Goal: Information Seeking & Learning: Learn about a topic

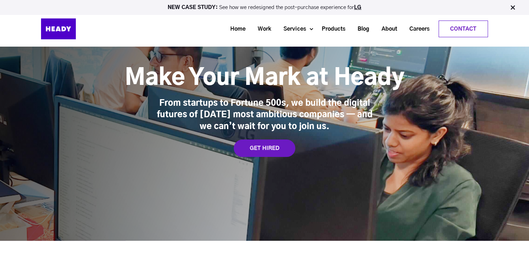
scroll to position [35, 0]
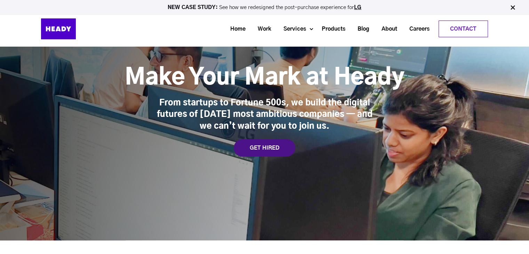
click at [284, 151] on div "GET HIRED" at bounding box center [265, 147] width 62 height 17
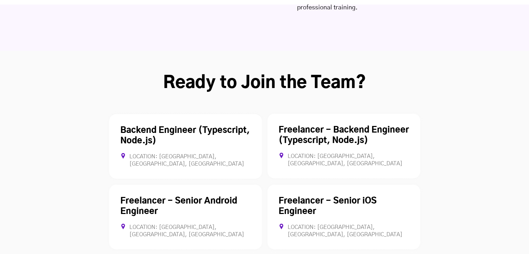
scroll to position [1865, 0]
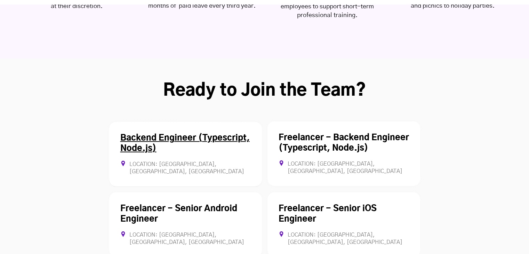
click at [218, 121] on div "Backend Engineer (Typescript, Node.js) Location: [GEOGRAPHIC_DATA], [GEOGRAPHIC…" at bounding box center [185, 153] width 153 height 65
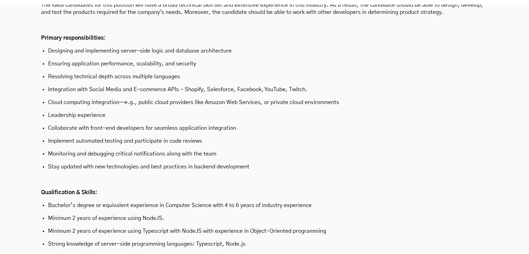
scroll to position [2058, 0]
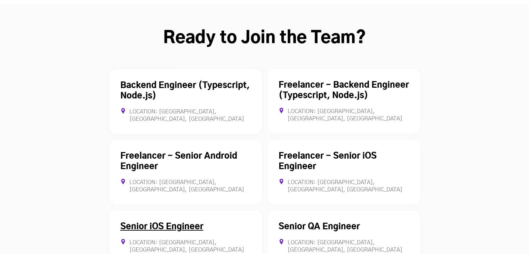
scroll to position [1968, 0]
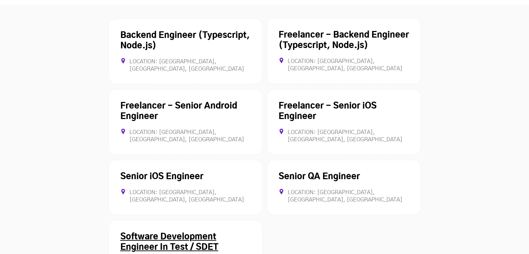
click at [206, 232] on link "Software Development Engineer In Test / SDET" at bounding box center [169, 241] width 98 height 19
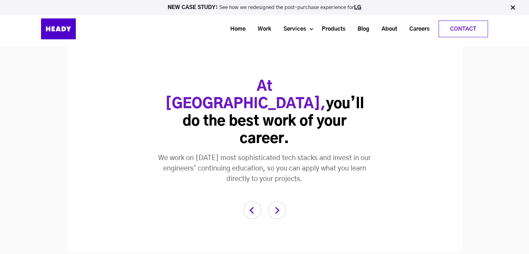
scroll to position [1356, 0]
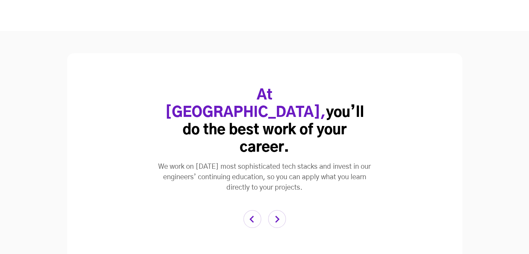
scroll to position [1918, 0]
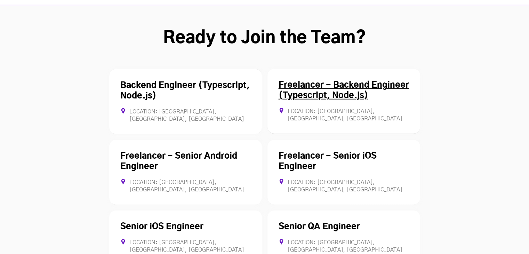
click at [345, 81] on link "Freelancer - Backend Engineer (Typescript, Node.js)" at bounding box center [343, 90] width 130 height 19
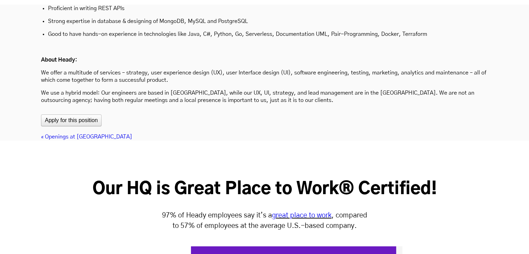
scroll to position [2352, 0]
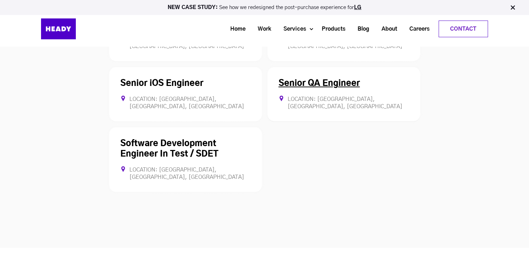
scroll to position [2046, 0]
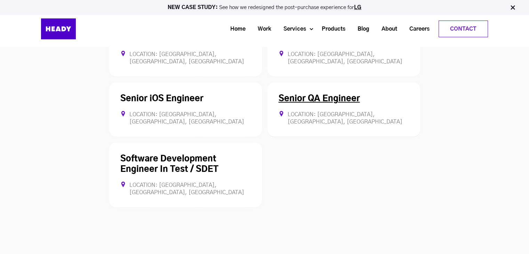
drag, startPoint x: 327, startPoint y: 54, endPoint x: 309, endPoint y: 47, distance: 19.7
click at [309, 95] on link "Senior QA Engineer" at bounding box center [318, 99] width 81 height 8
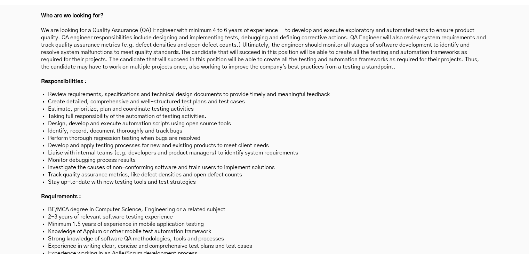
scroll to position [2050, 0]
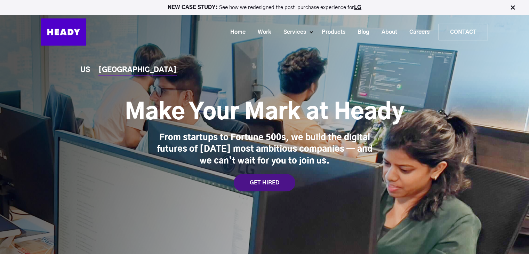
click at [253, 181] on div "GET HIRED" at bounding box center [265, 182] width 62 height 17
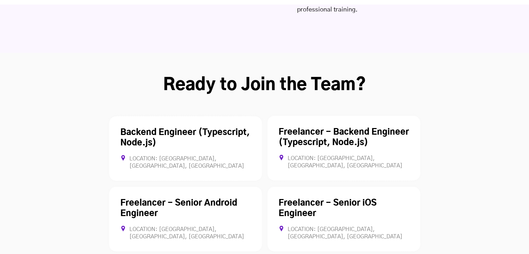
scroll to position [1889, 0]
